Goal: Task Accomplishment & Management: Manage account settings

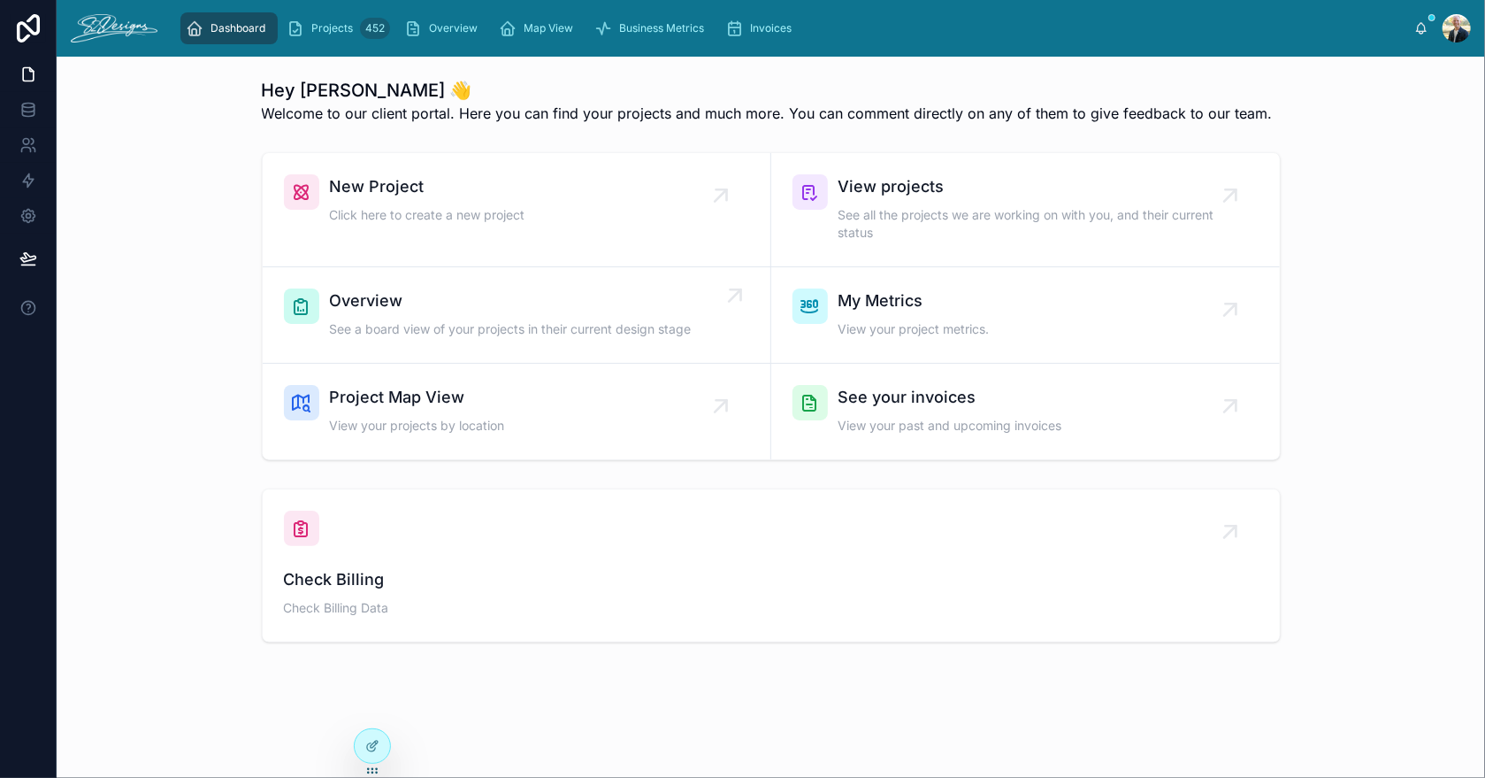
click at [358, 311] on span "Overview" at bounding box center [511, 300] width 362 height 25
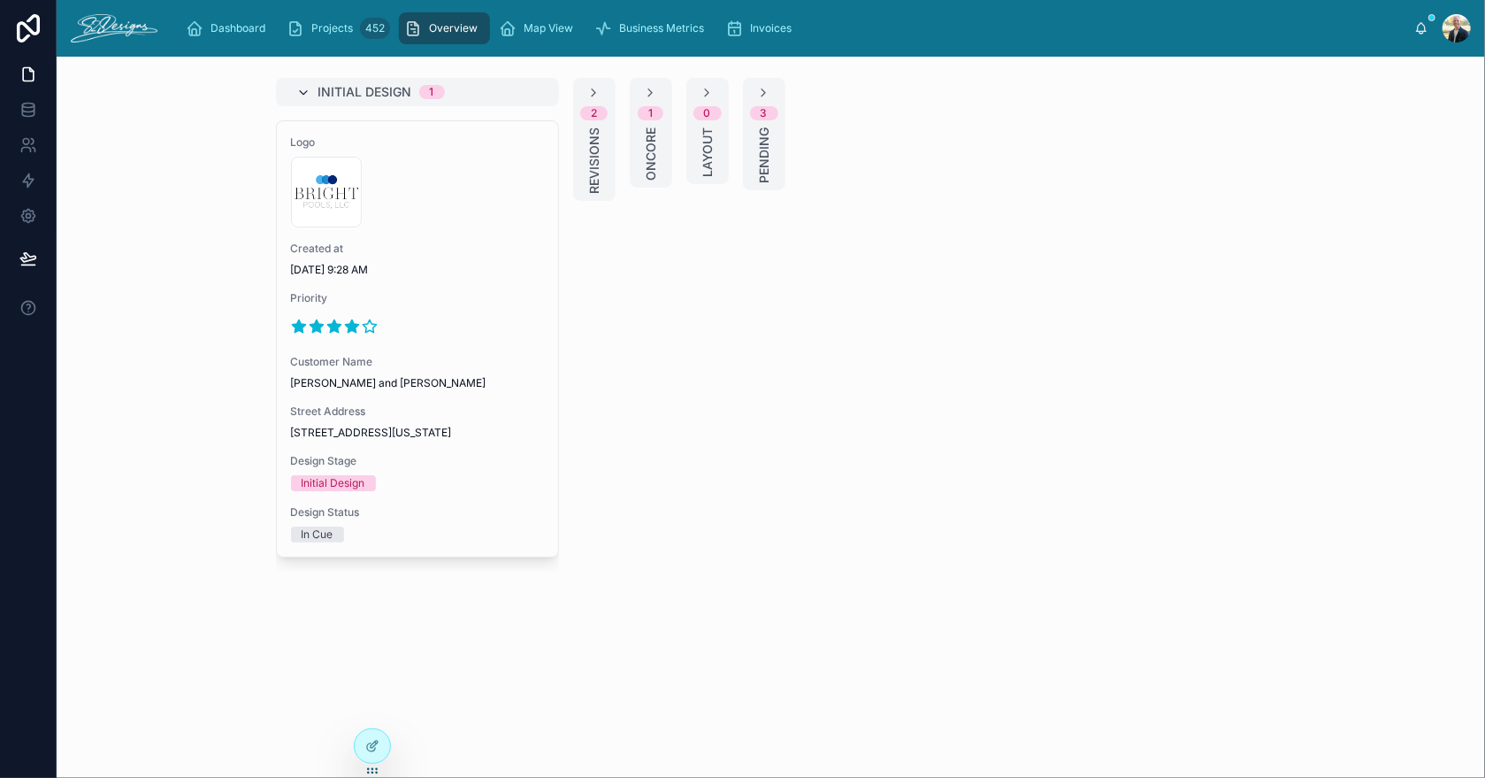
click at [301, 86] on icon at bounding box center [304, 93] width 14 height 14
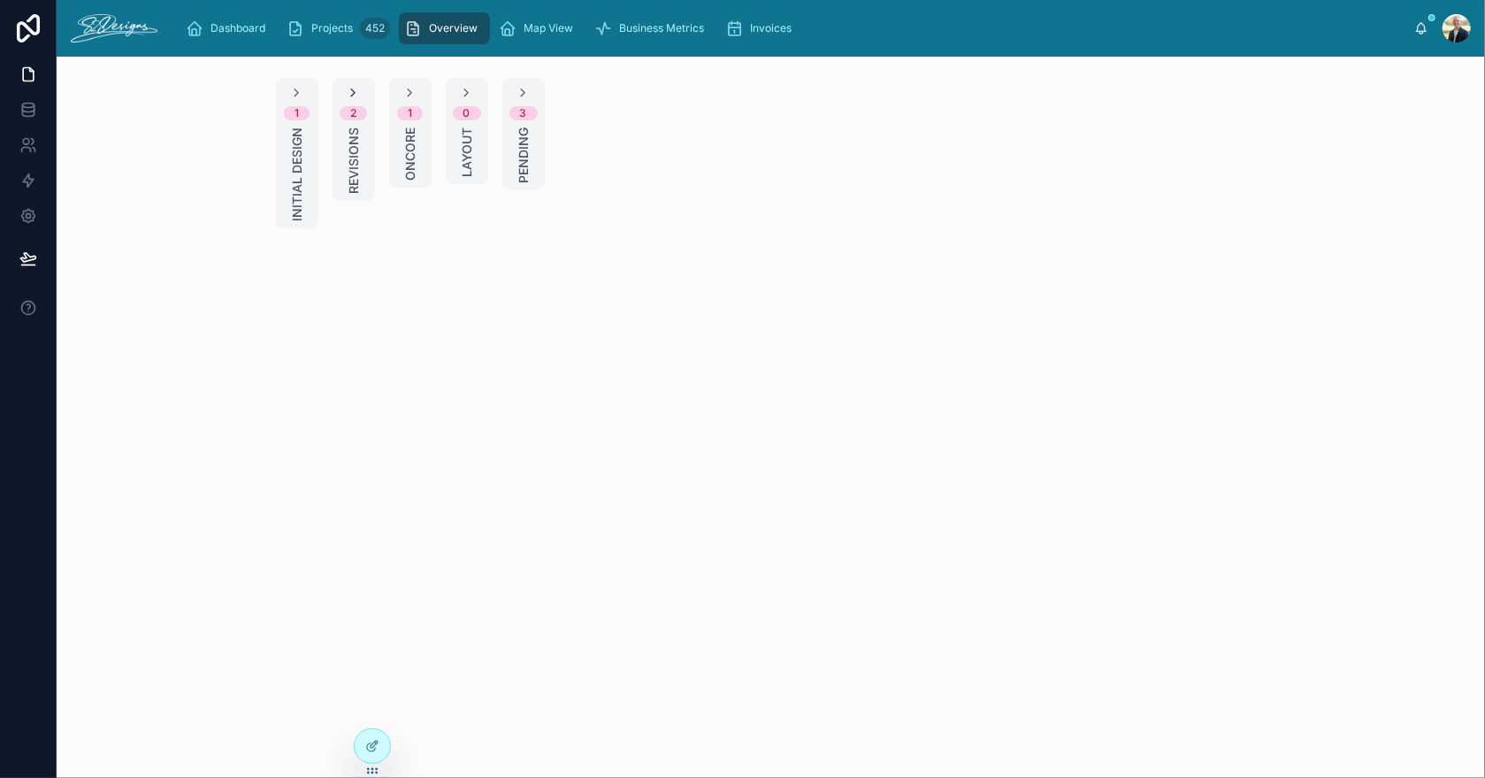
click at [351, 90] on icon at bounding box center [354, 93] width 14 height 14
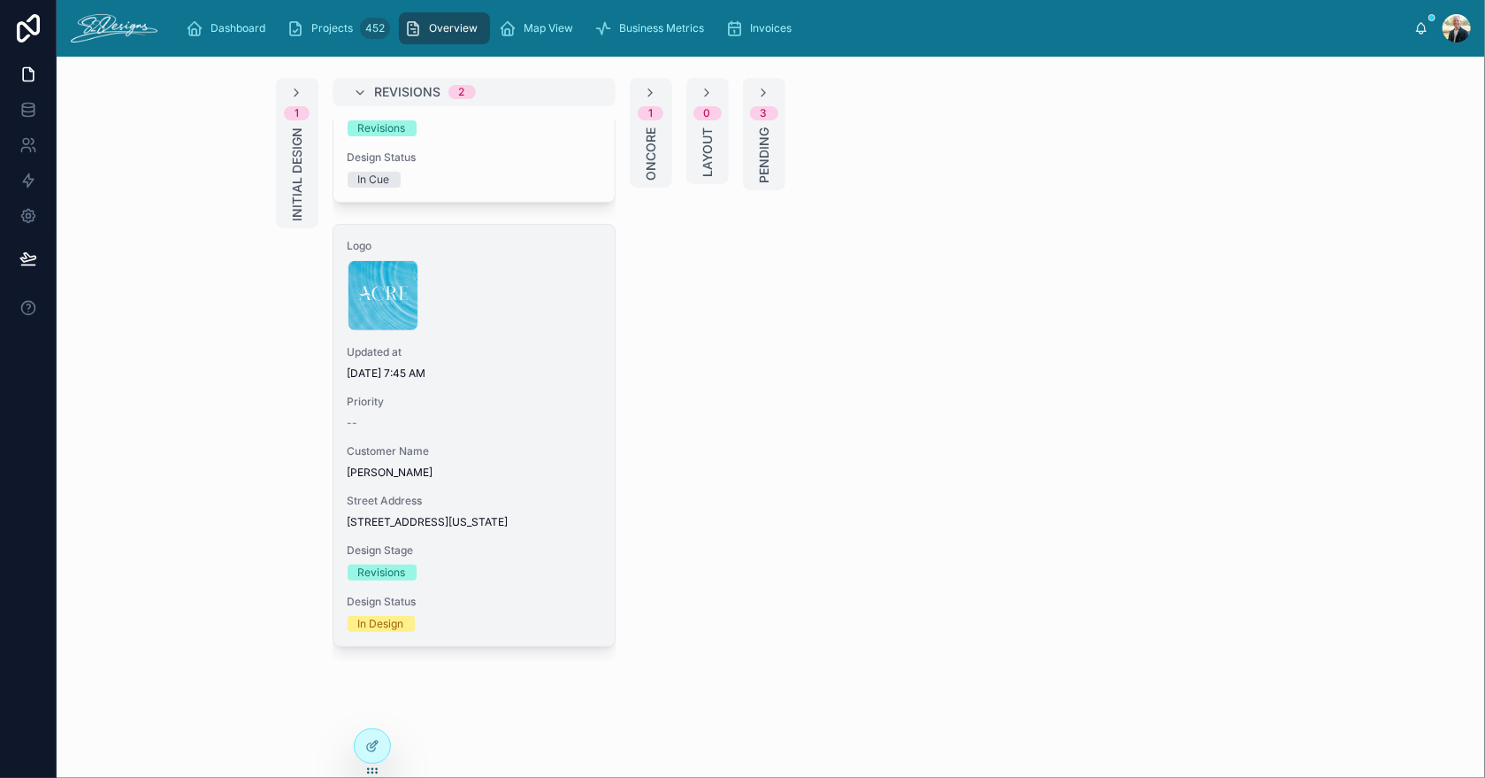
scroll to position [380, 0]
click at [507, 425] on div "Logo Untitled-1 .png Updated at [DATE] 7:45 AM Priority -- Customer Name [PERSO…" at bounding box center [474, 435] width 281 height 421
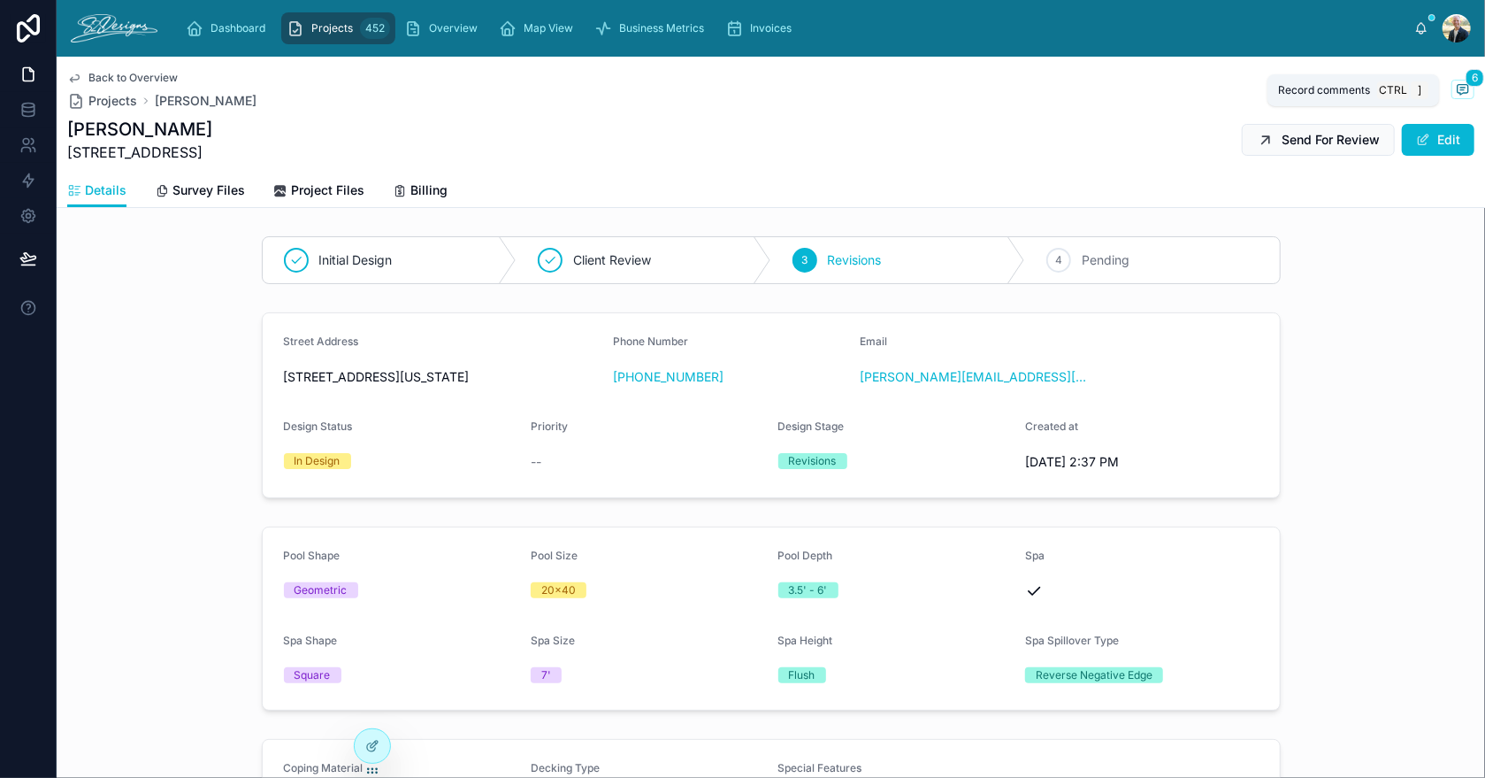
click at [1456, 86] on icon at bounding box center [1463, 89] width 14 height 14
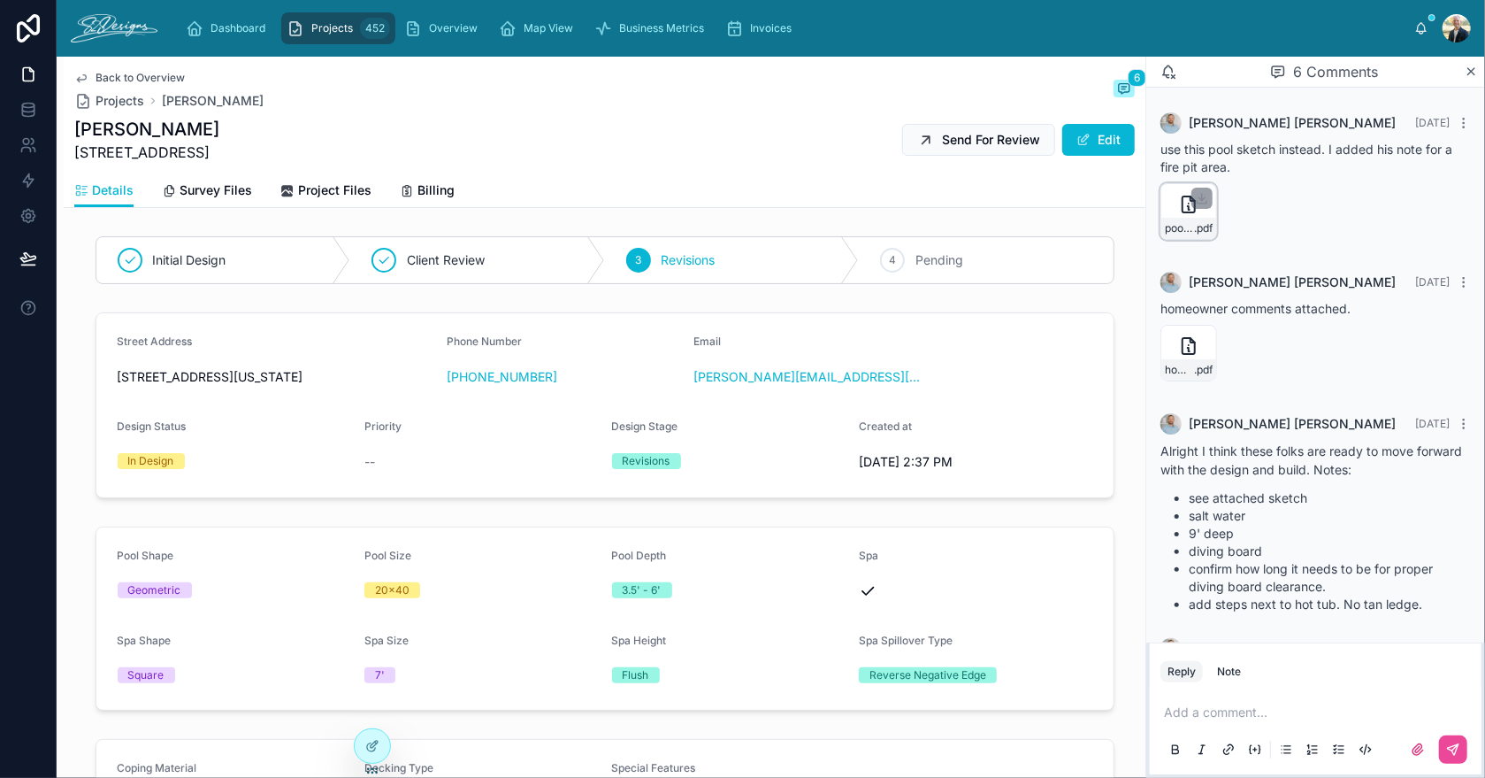
click at [1176, 213] on div "pool-sketch-rev1 .pdf" at bounding box center [1189, 211] width 57 height 57
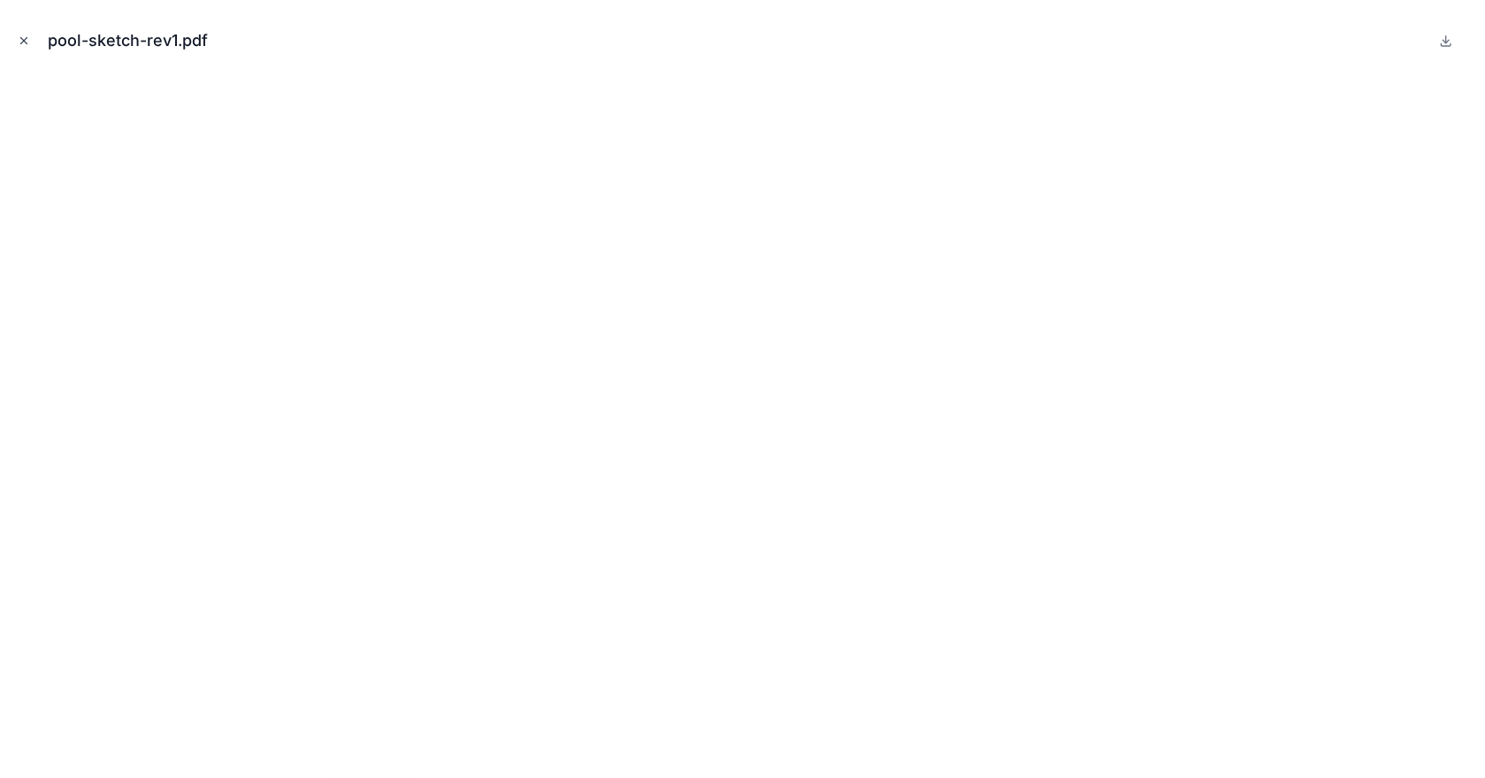
click at [19, 40] on icon "Close modal" at bounding box center [24, 41] width 12 height 12
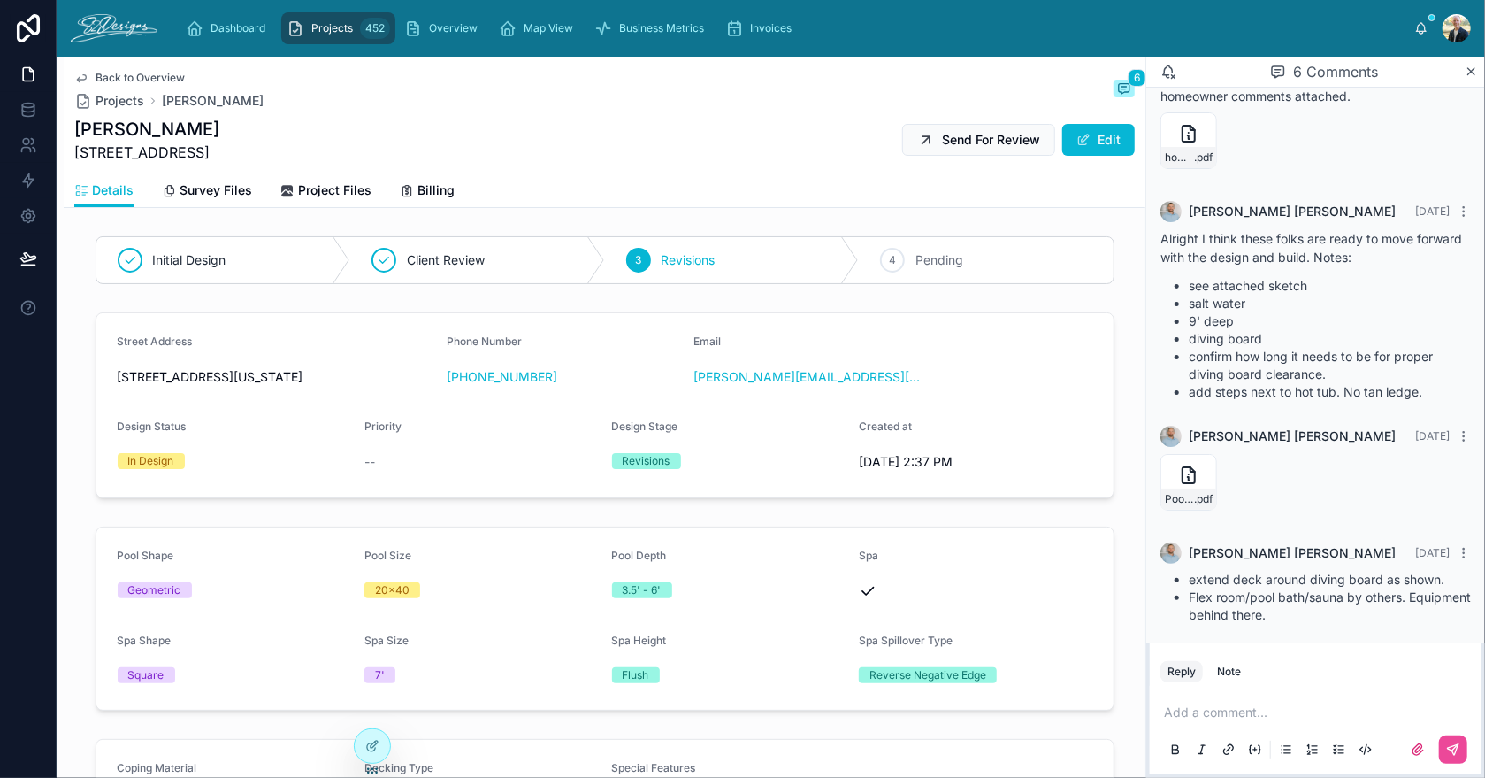
scroll to position [265, 0]
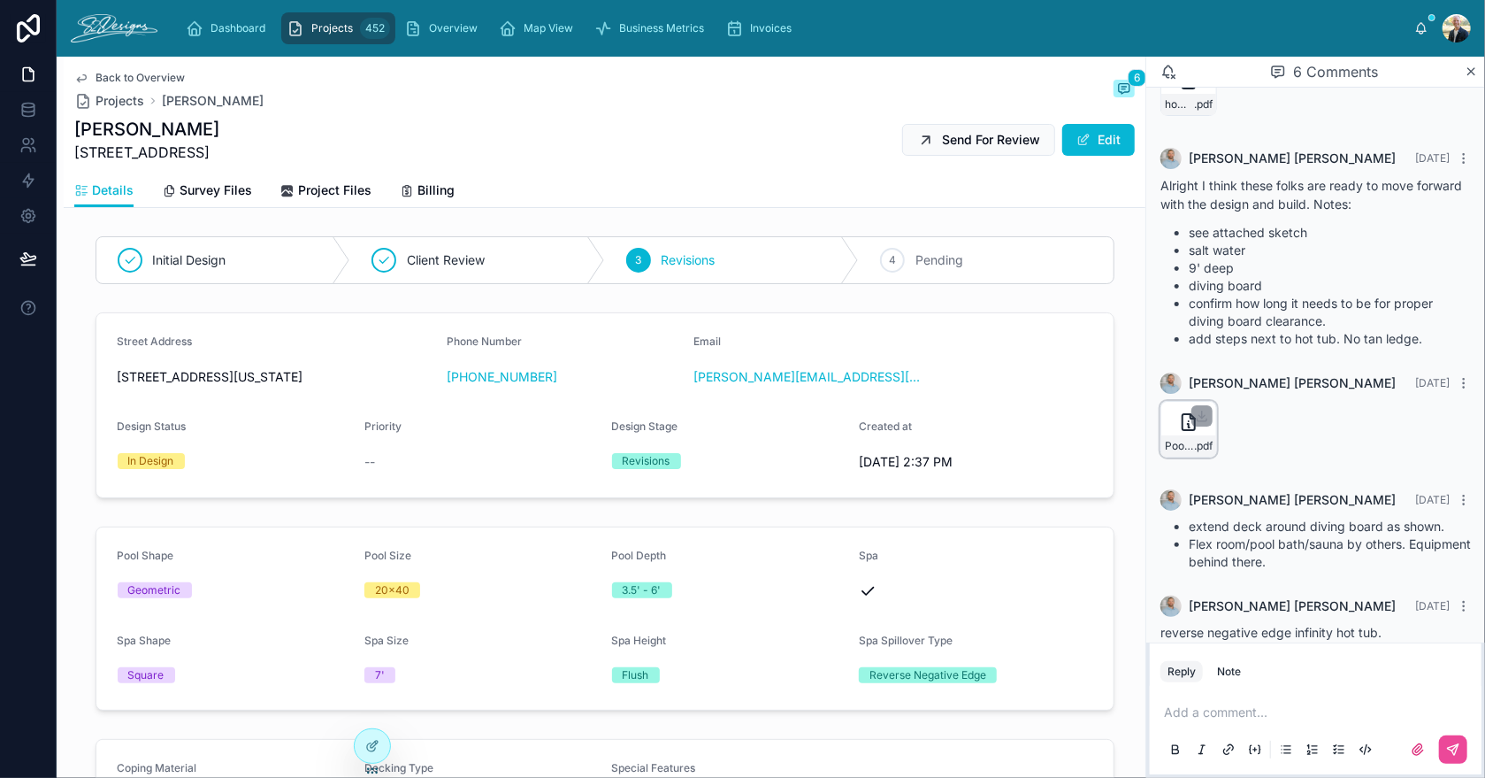
click at [1174, 425] on div "Pool-Revision-Notes---9.3.25 .pdf" at bounding box center [1189, 429] width 57 height 57
